Goal: Book appointment/travel/reservation

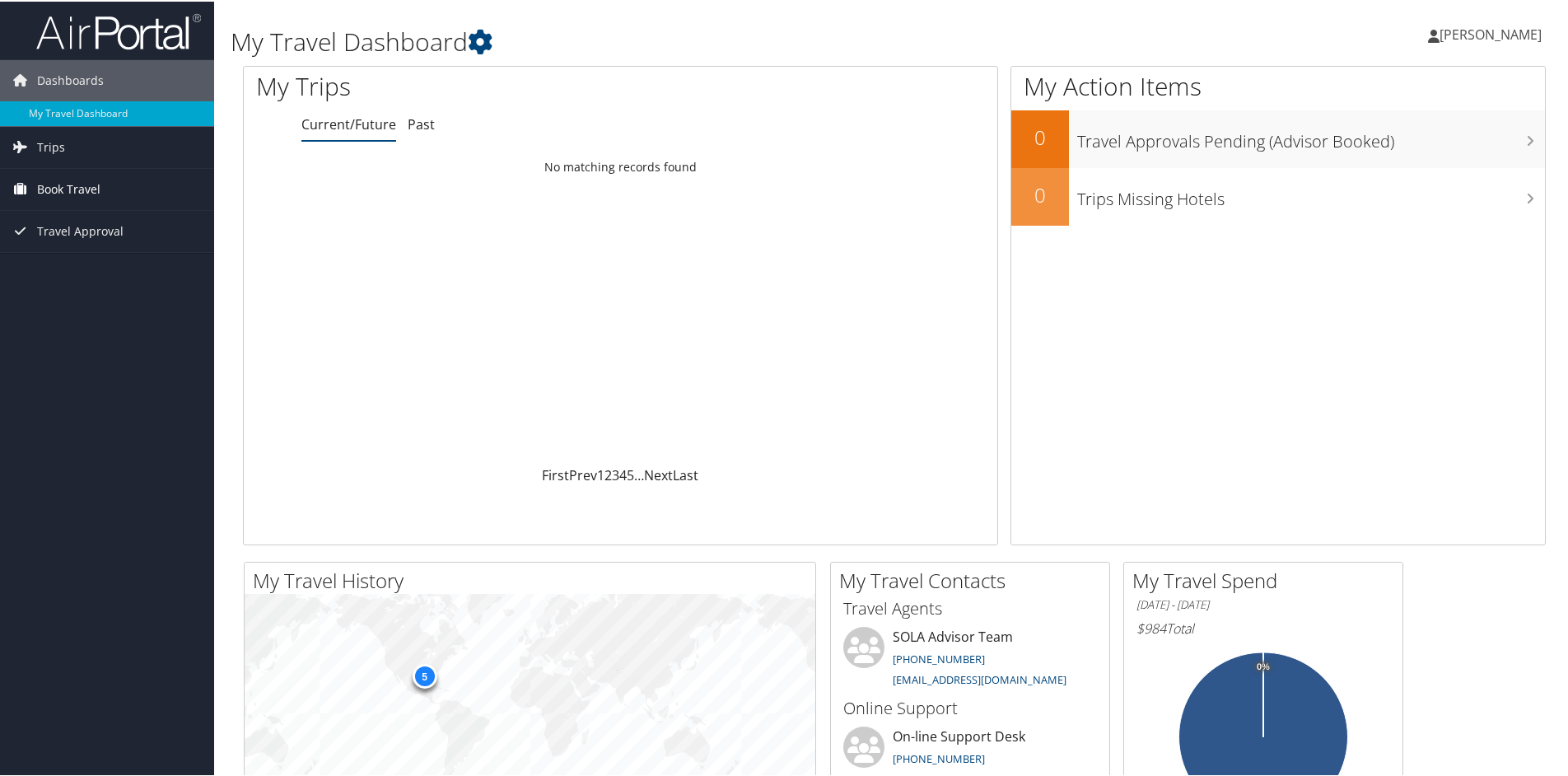
click at [88, 190] on span "Book Travel" at bounding box center [68, 187] width 63 height 41
click at [61, 110] on link "My Travel Dashboard" at bounding box center [107, 111] width 214 height 24
click at [76, 189] on span "Book Travel" at bounding box center [68, 187] width 63 height 41
click at [72, 239] on link "Book/Manage Online Trips" at bounding box center [107, 245] width 214 height 24
